Goal: Task Accomplishment & Management: Check status

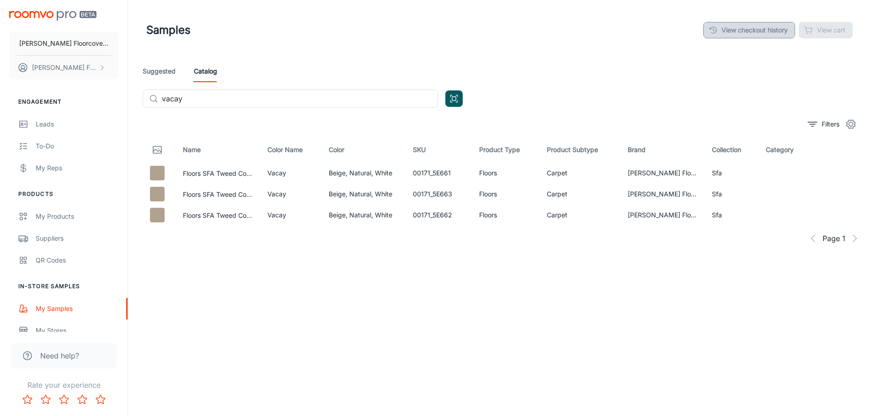
click at [748, 32] on link "View checkout history" at bounding box center [749, 30] width 92 height 16
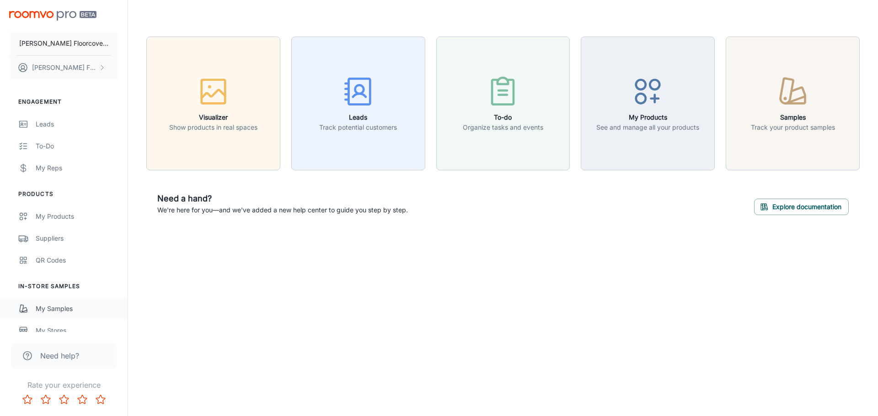
click at [50, 306] on div "My Samples" at bounding box center [77, 309] width 83 height 10
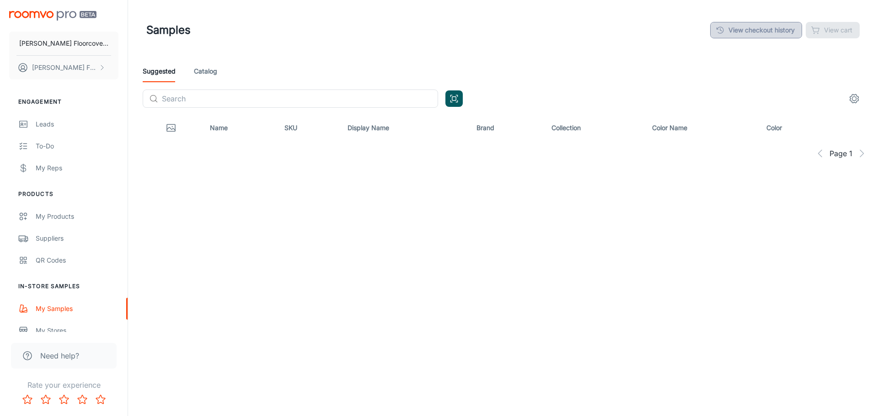
click at [742, 26] on link "View checkout history" at bounding box center [756, 30] width 92 height 16
